Goal: Task Accomplishment & Management: Use online tool/utility

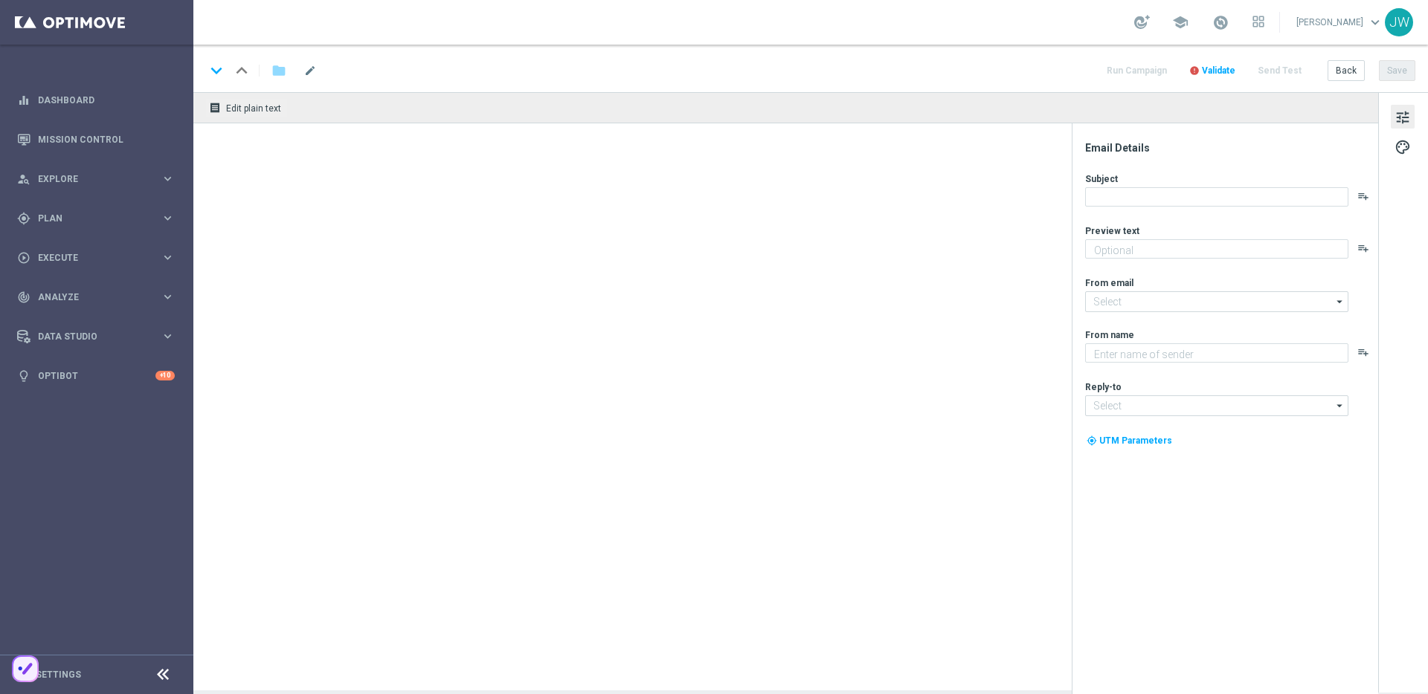
type textarea "Play Code of [GEOGRAPHIC_DATA] for Free"
type textarea "Lottoland"
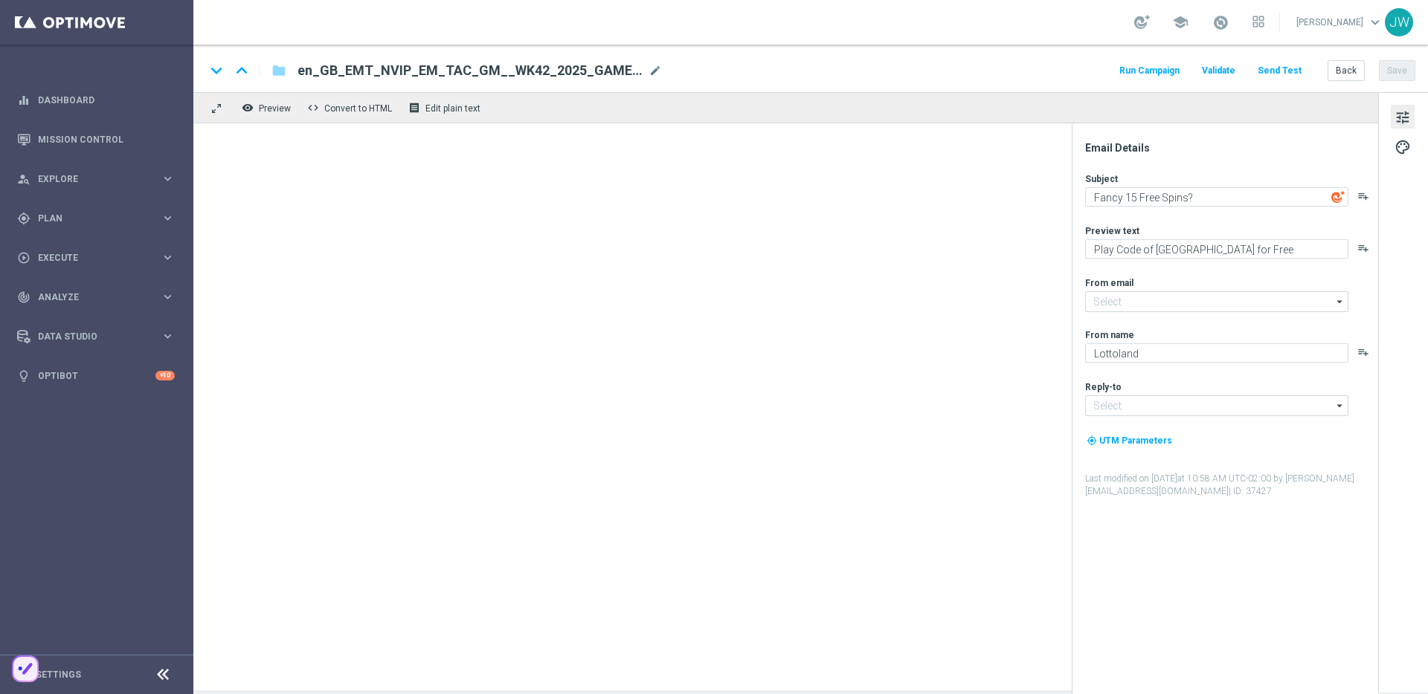
type input "[EMAIL_ADDRESS][DOMAIN_NAME]"
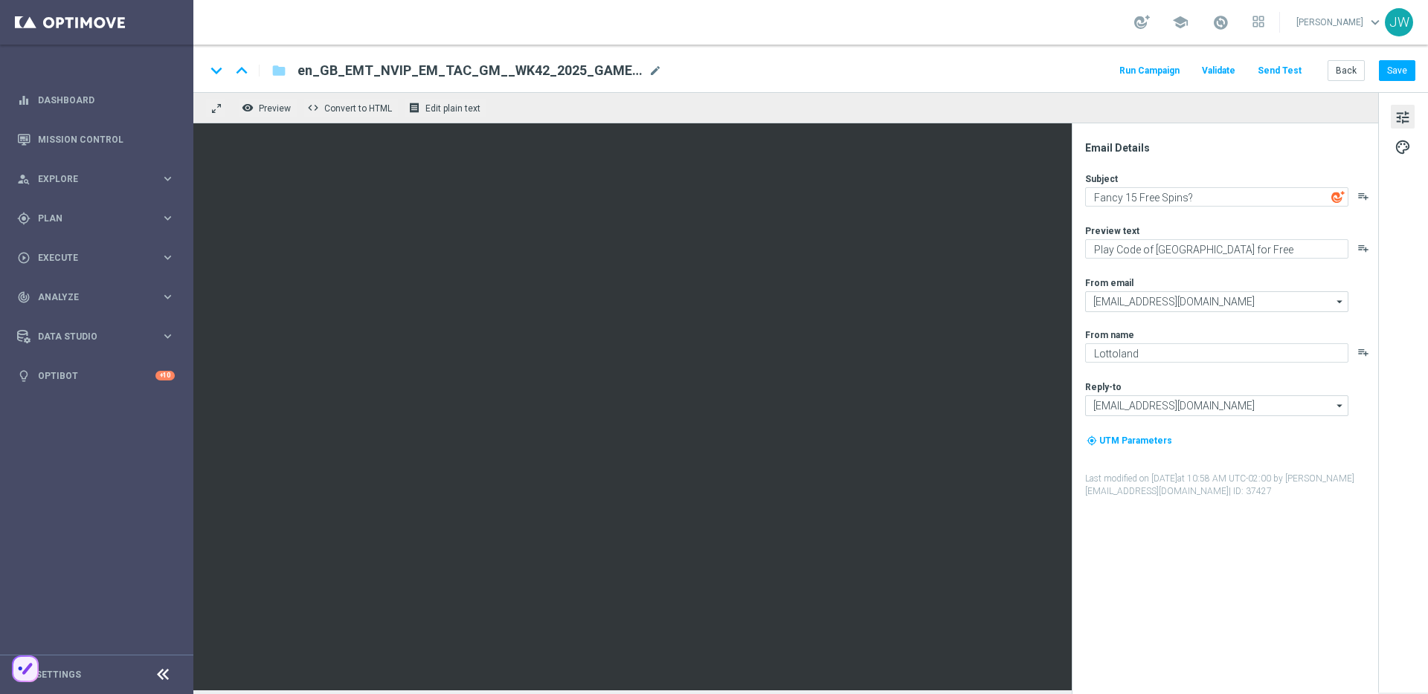
click at [1297, 70] on button "Send Test" at bounding box center [1279, 71] width 48 height 20
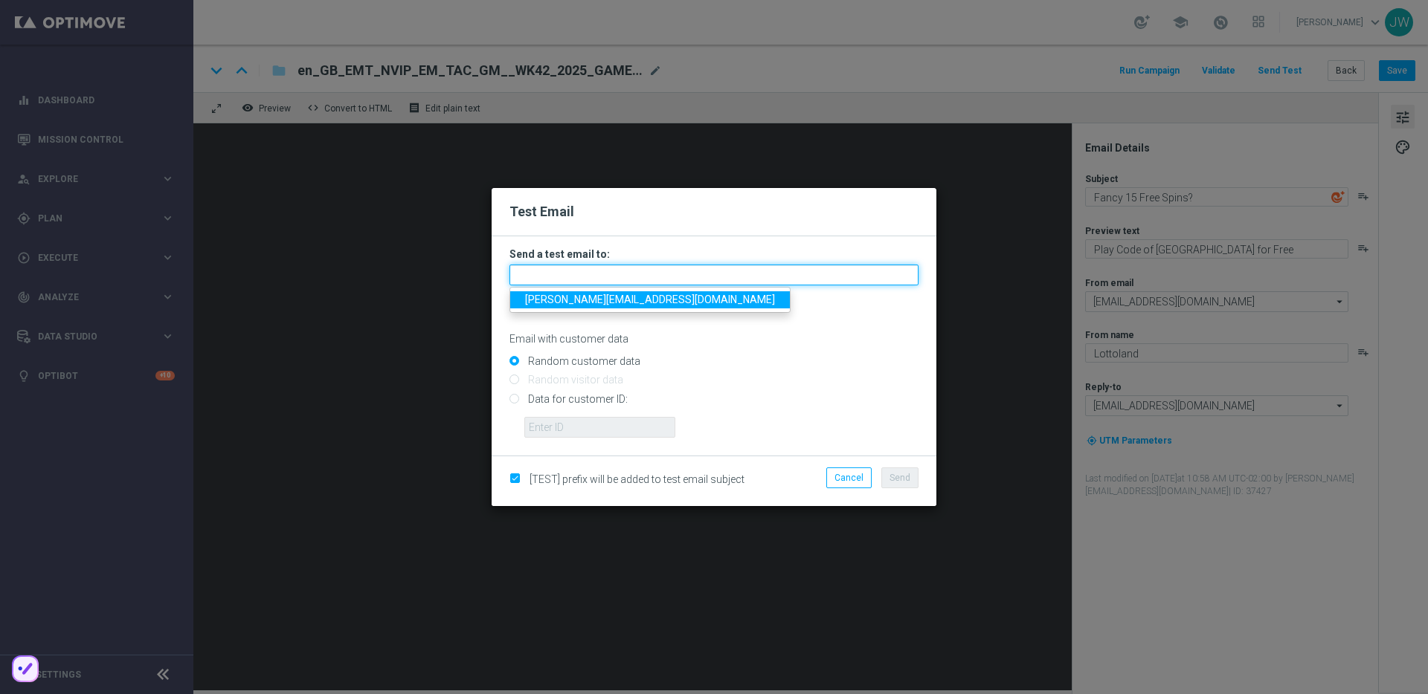
click at [618, 280] on input "text" at bounding box center [713, 275] width 409 height 21
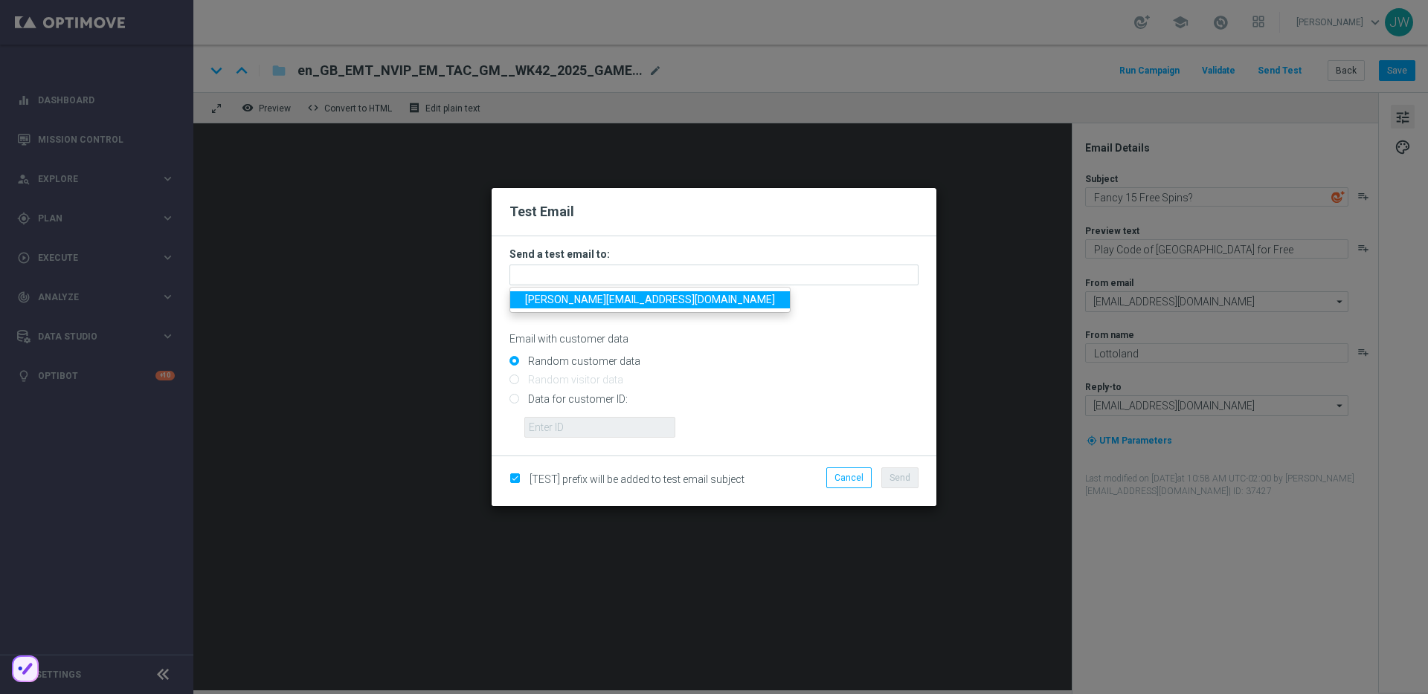
click at [585, 294] on span "[PERSON_NAME][EMAIL_ADDRESS][DOMAIN_NAME]" at bounding box center [650, 300] width 250 height 12
type input "[PERSON_NAME][EMAIL_ADDRESS][DOMAIN_NAME]"
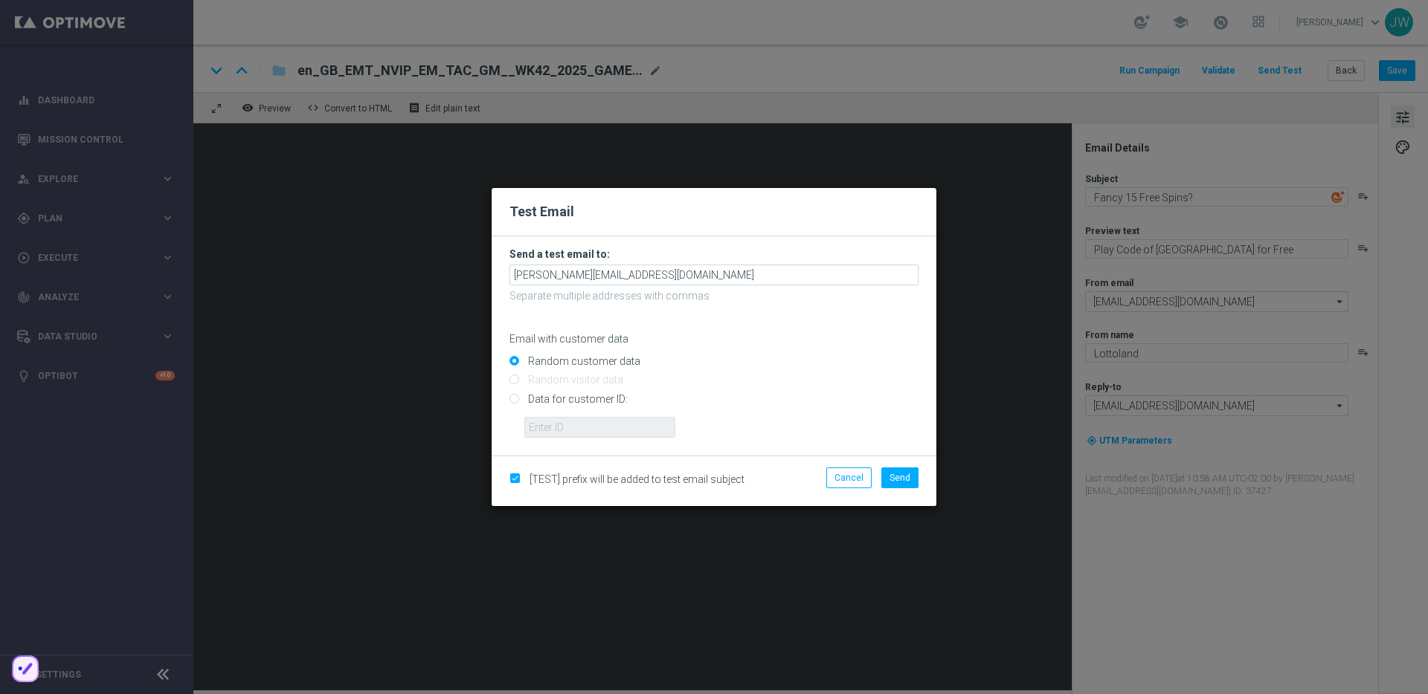
click at [535, 396] on input "Data for customer ID:" at bounding box center [713, 405] width 409 height 21
radio input "true"
click at [590, 431] on input "text" at bounding box center [599, 427] width 151 height 21
paste input "223890070"
type input "223890070"
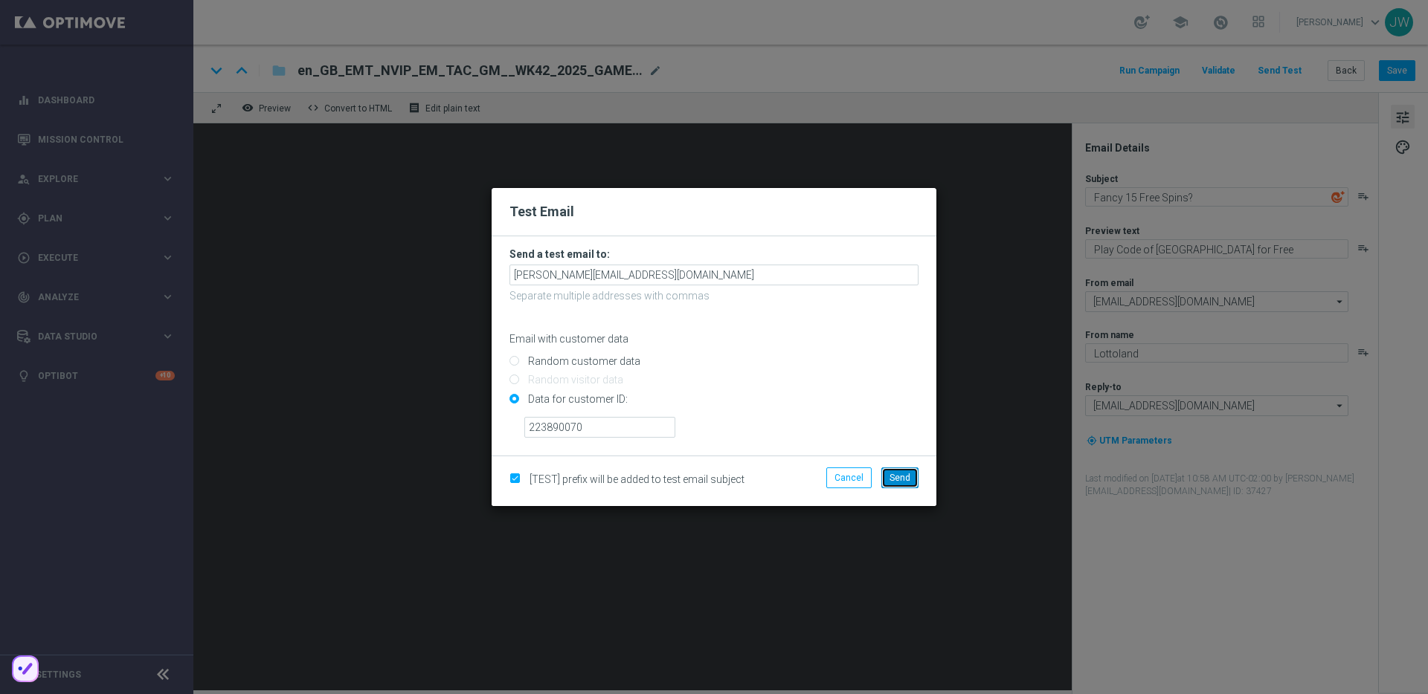
click at [892, 480] on span "Send" at bounding box center [899, 478] width 21 height 10
click at [1031, 172] on modal-container "Test Email Send a test email to: [PERSON_NAME][EMAIL_ADDRESS][DOMAIN_NAME] Sepa…" at bounding box center [714, 347] width 1428 height 694
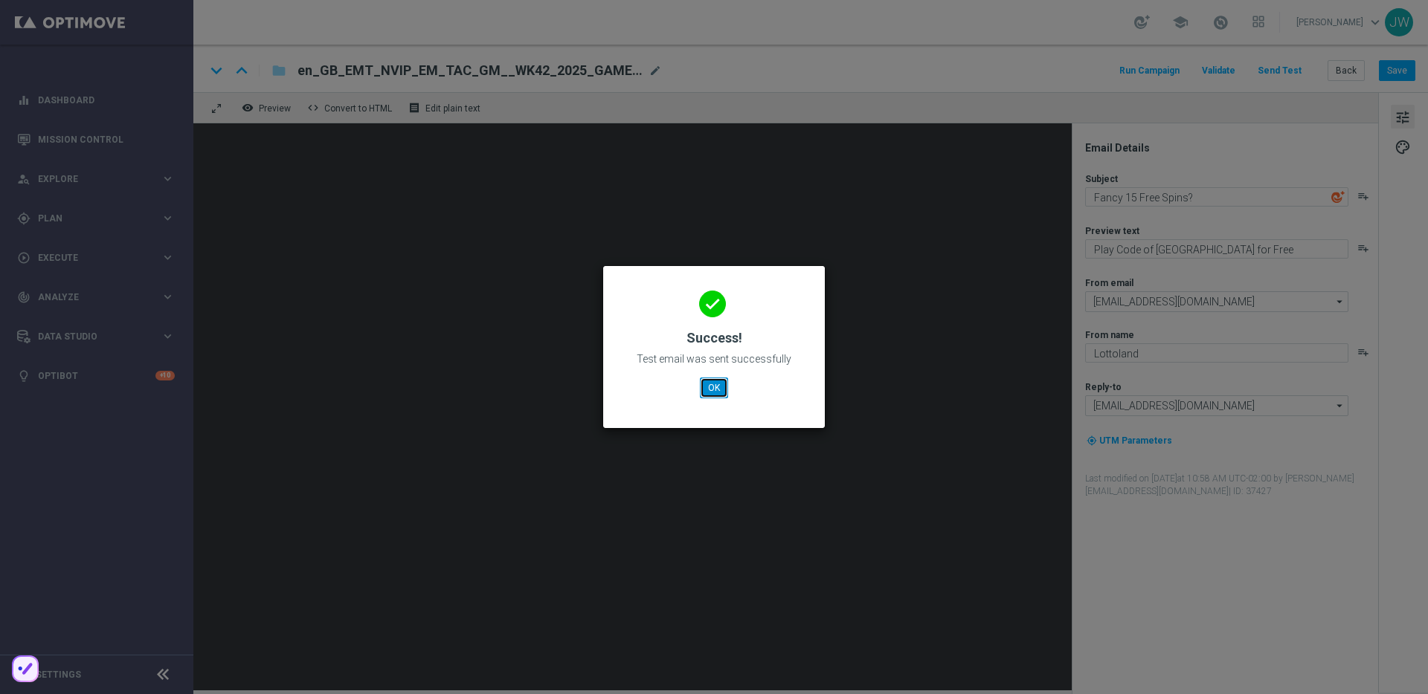
click at [716, 396] on button "OK" at bounding box center [714, 388] width 28 height 21
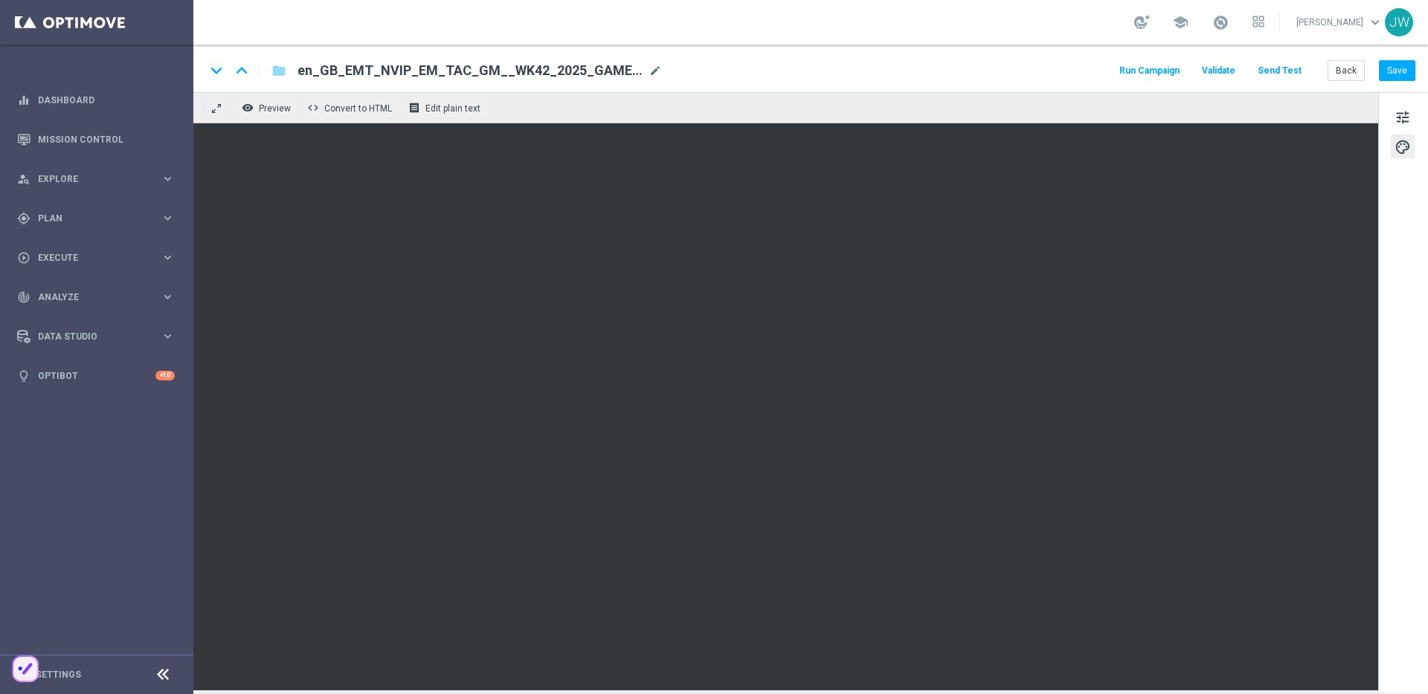
click at [1046, 73] on div "keyboard_arrow_down keyboard_arrow_up folder en_GB_EMT_NVIP_EM_TAC_GM__WK42_202…" at bounding box center [810, 70] width 1210 height 19
